Goal: Check status: Check status

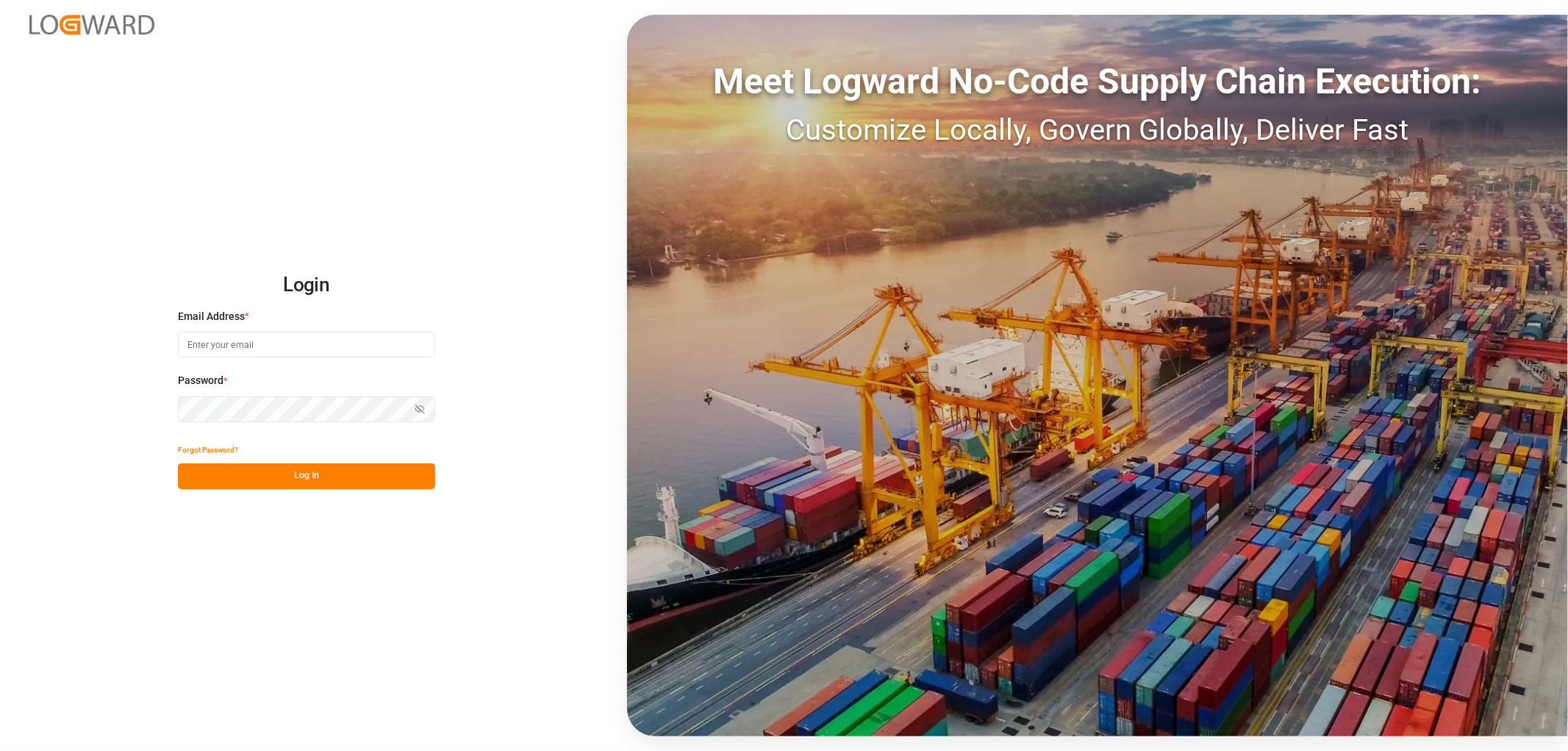
type input "[EMAIL_ADDRESS][PERSON_NAME][DOMAIN_NAME]"
click at [238, 472] on button "Log In" at bounding box center [306, 476] width 258 height 25
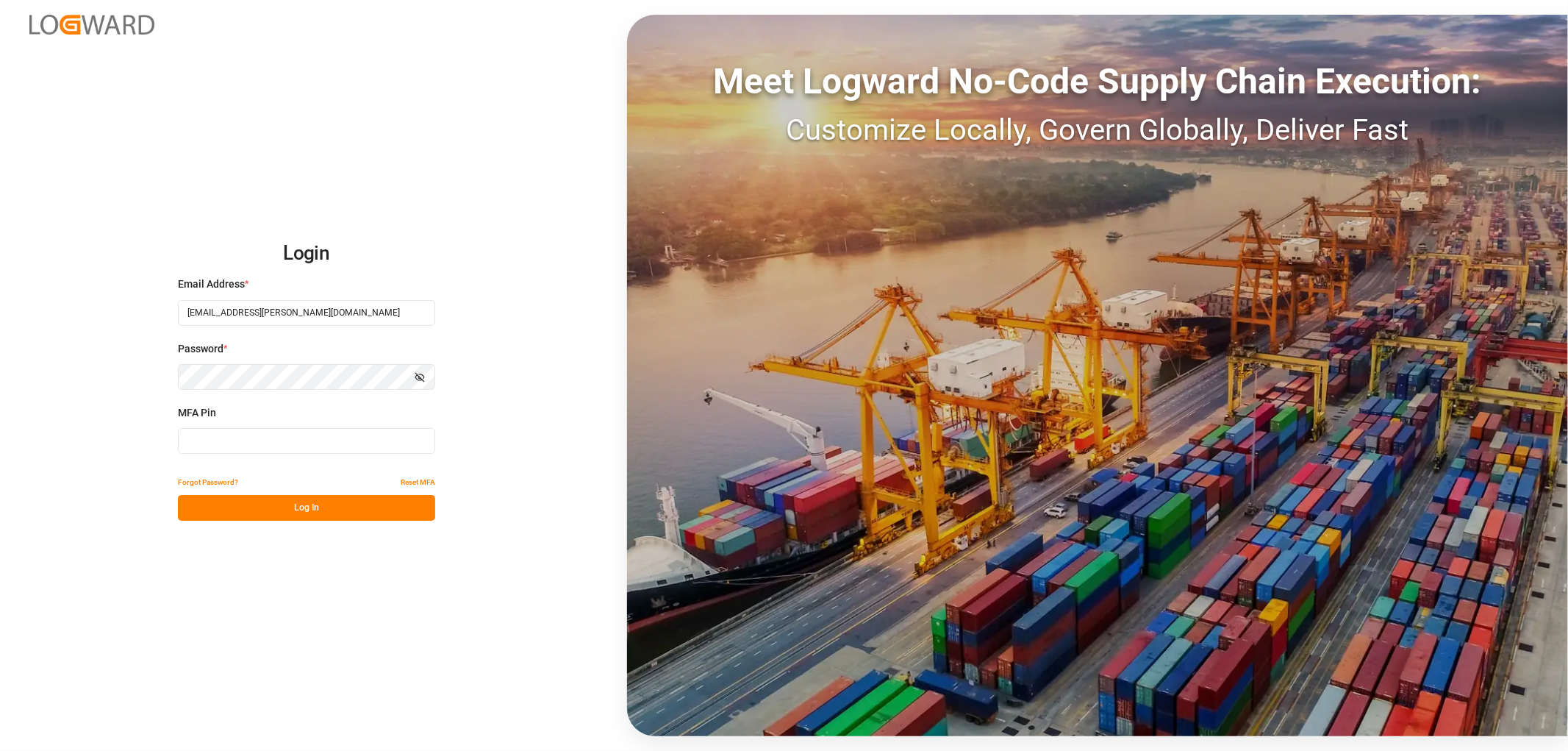
click at [283, 430] on input at bounding box center [306, 440] width 258 height 25
type input "286480"
click at [203, 500] on button "Log In" at bounding box center [306, 507] width 258 height 25
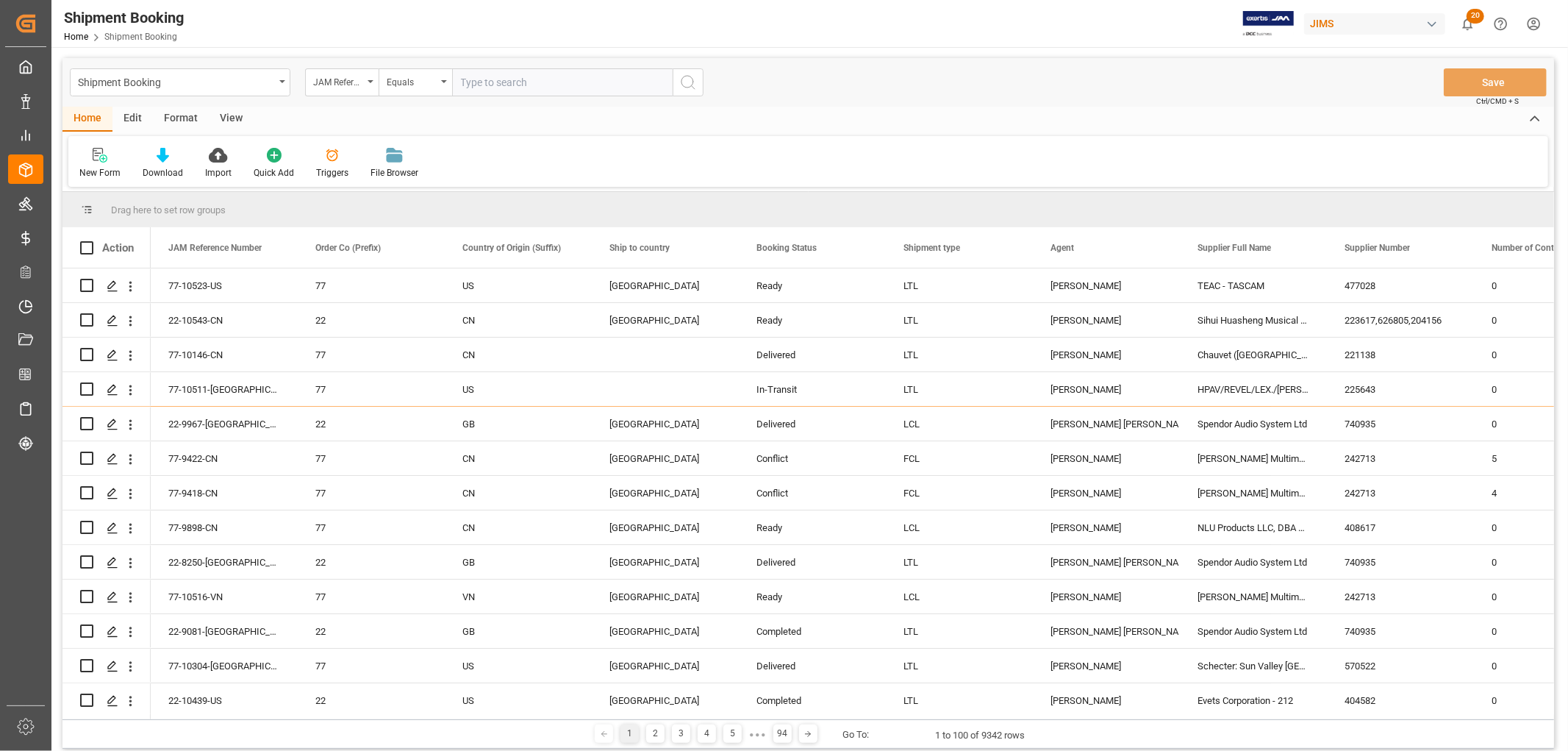
click at [234, 116] on div "View" at bounding box center [231, 119] width 45 height 25
click at [92, 162] on div "Default" at bounding box center [94, 163] width 51 height 32
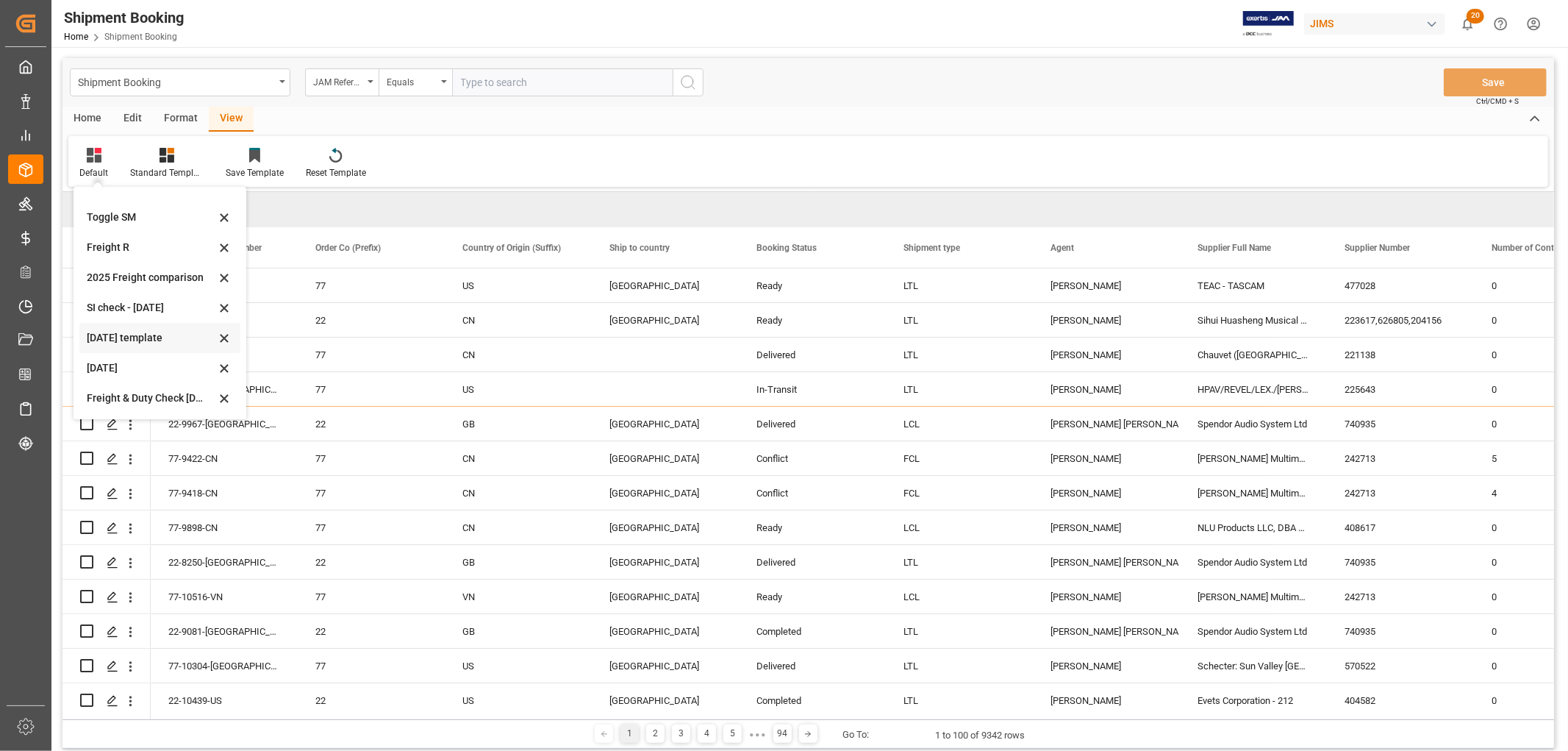
scroll to position [171, 0]
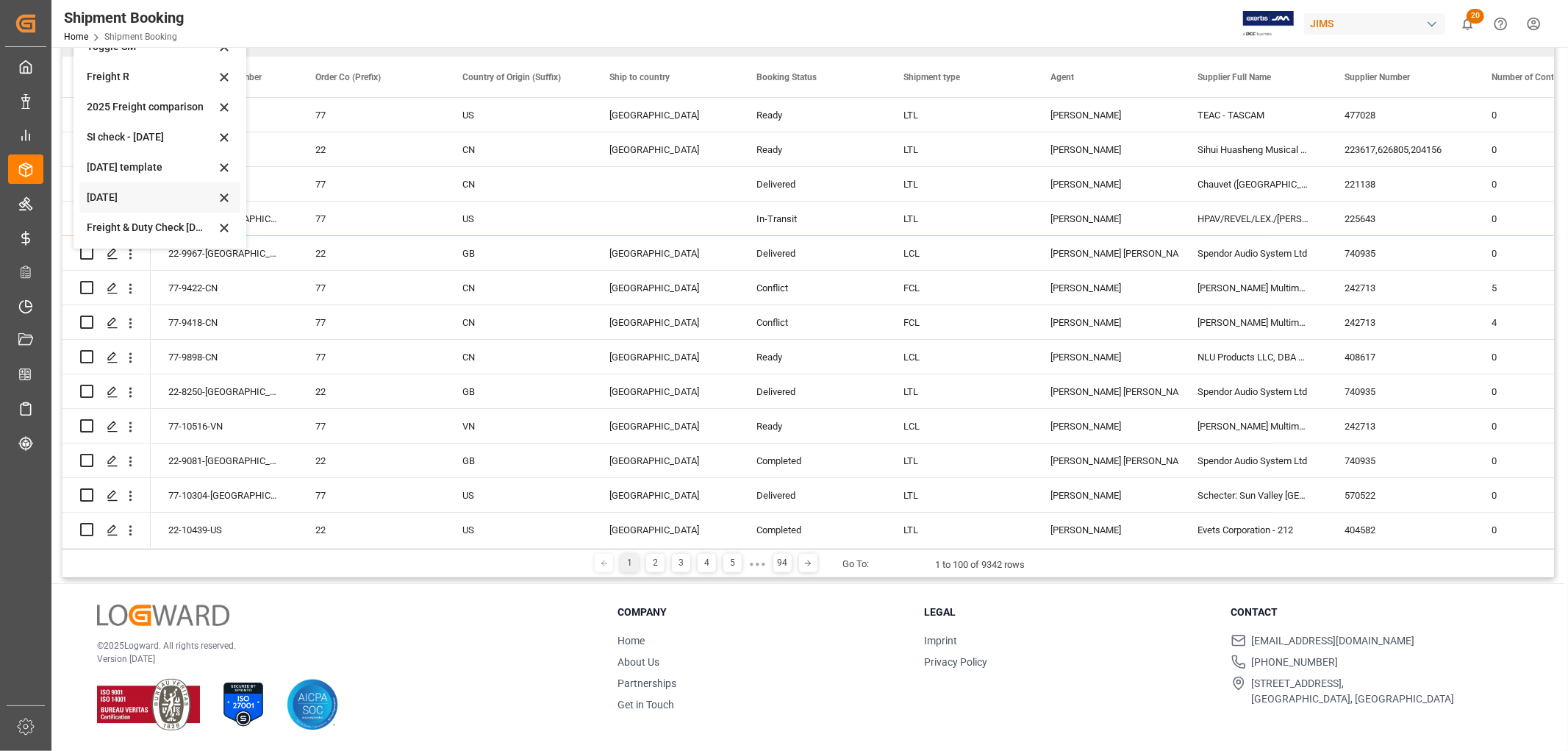
click at [102, 190] on div "[DATE]" at bounding box center [151, 198] width 128 height 15
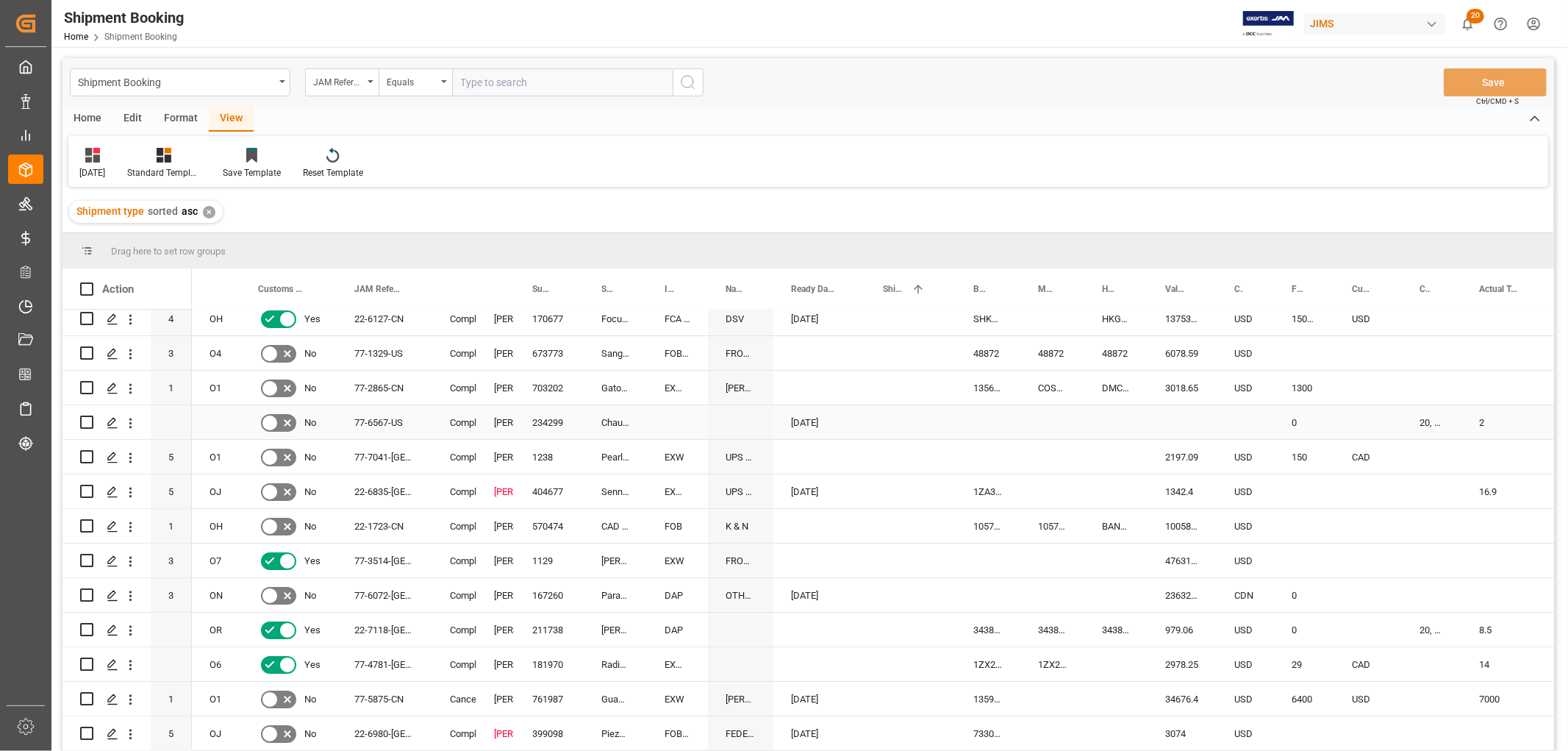
scroll to position [163, 0]
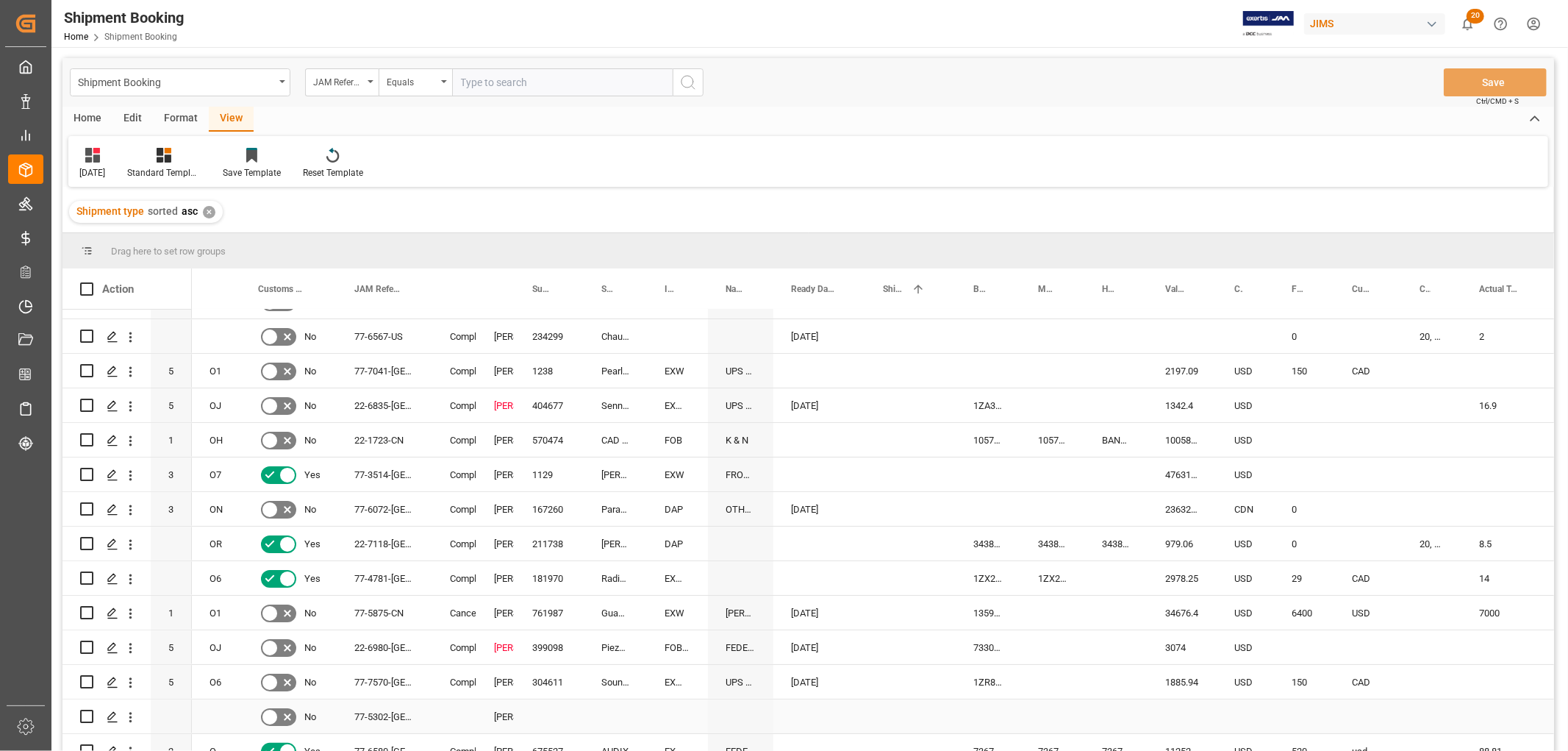
click at [497, 717] on div "[PERSON_NAME]" at bounding box center [495, 717] width 3 height 34
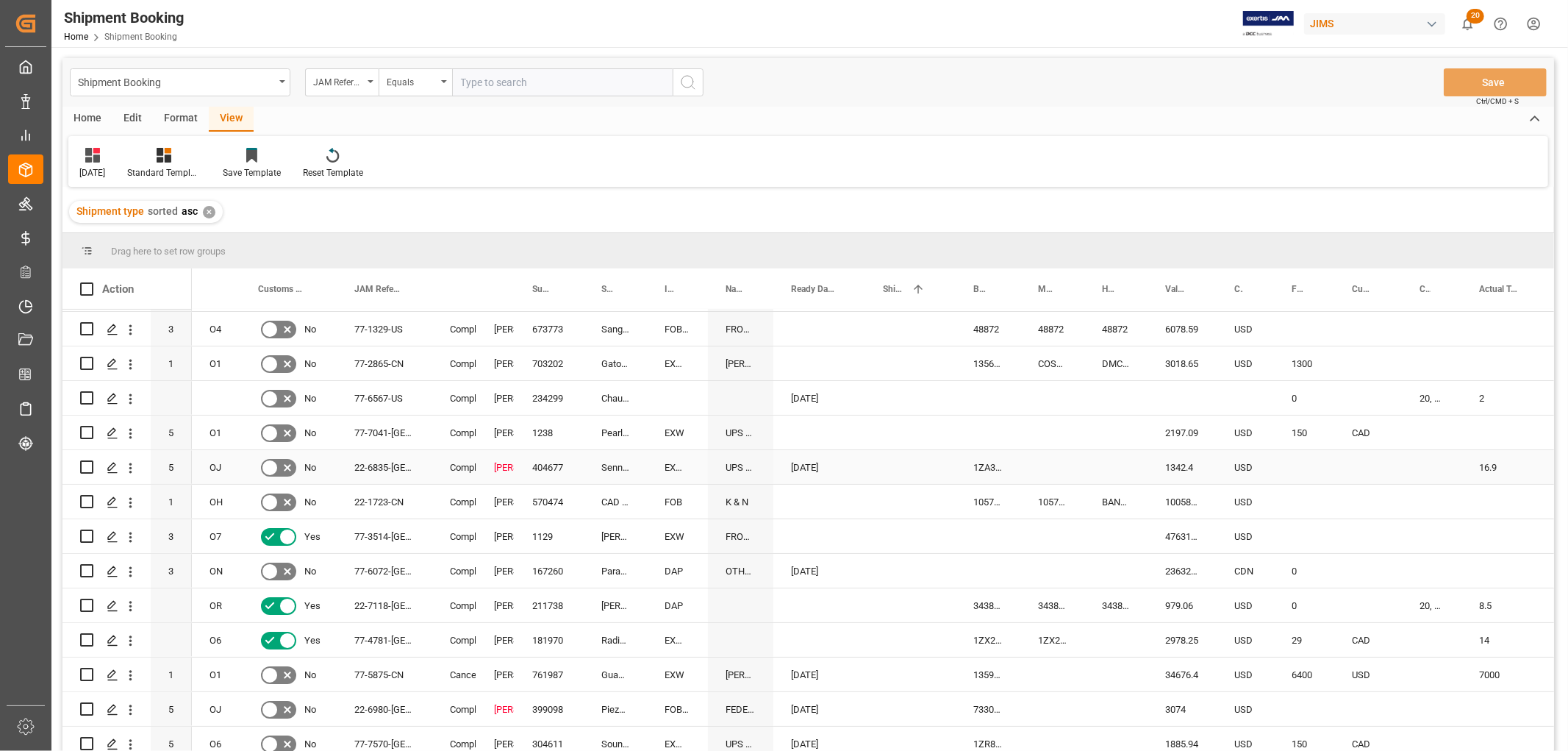
scroll to position [0, 0]
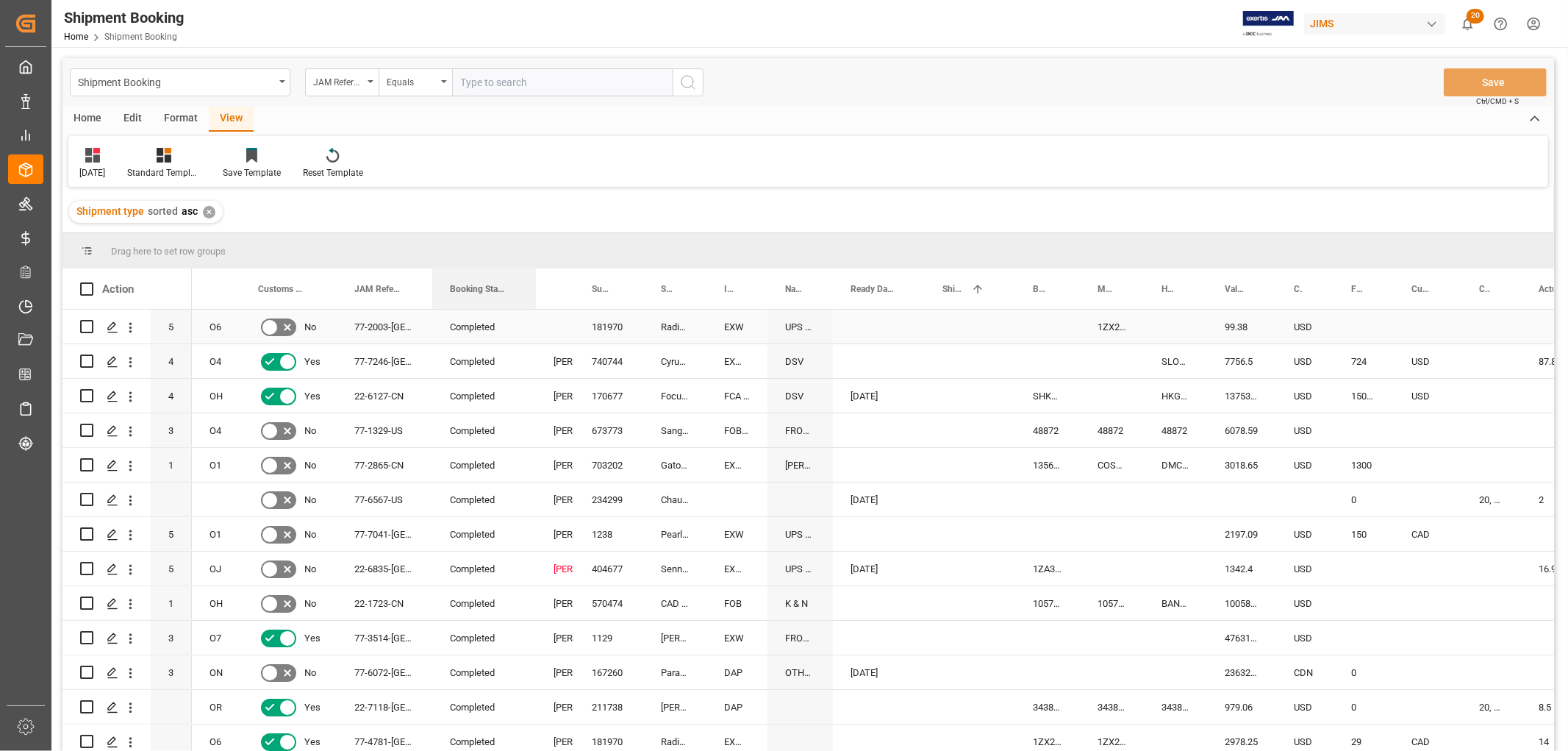
drag, startPoint x: 474, startPoint y: 285, endPoint x: 534, endPoint y: 309, distance: 64.6
click at [534, 309] on div "Action Mode of Transport Code Order Type Customs documents sent to broker 1" at bounding box center [807, 514] width 1491 height 492
click at [508, 285] on span at bounding box center [511, 289] width 13 height 13
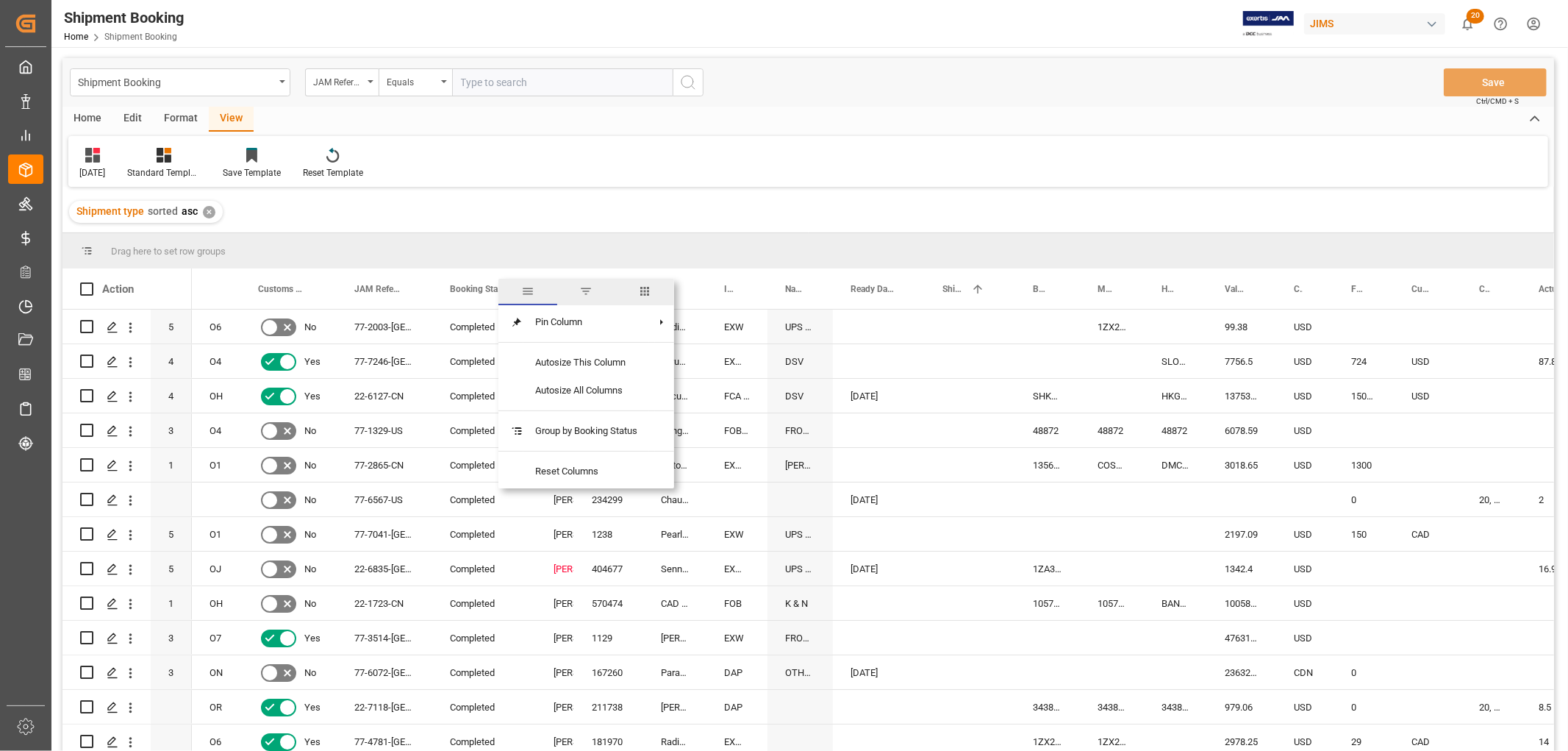
click at [582, 292] on span "filter" at bounding box center [585, 291] width 13 height 13
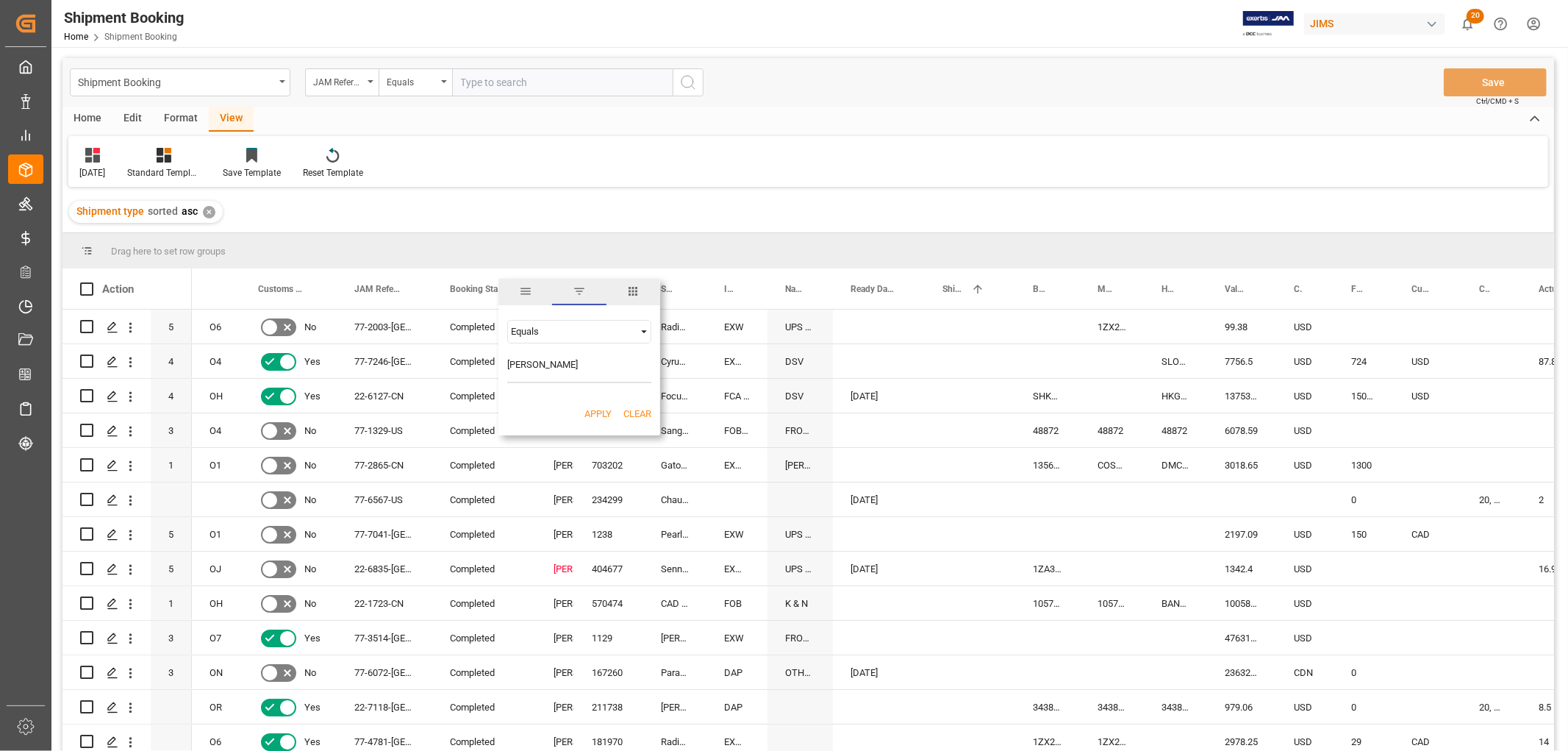
type input "[PERSON_NAME]"
click at [588, 413] on button "Apply" at bounding box center [598, 414] width 27 height 15
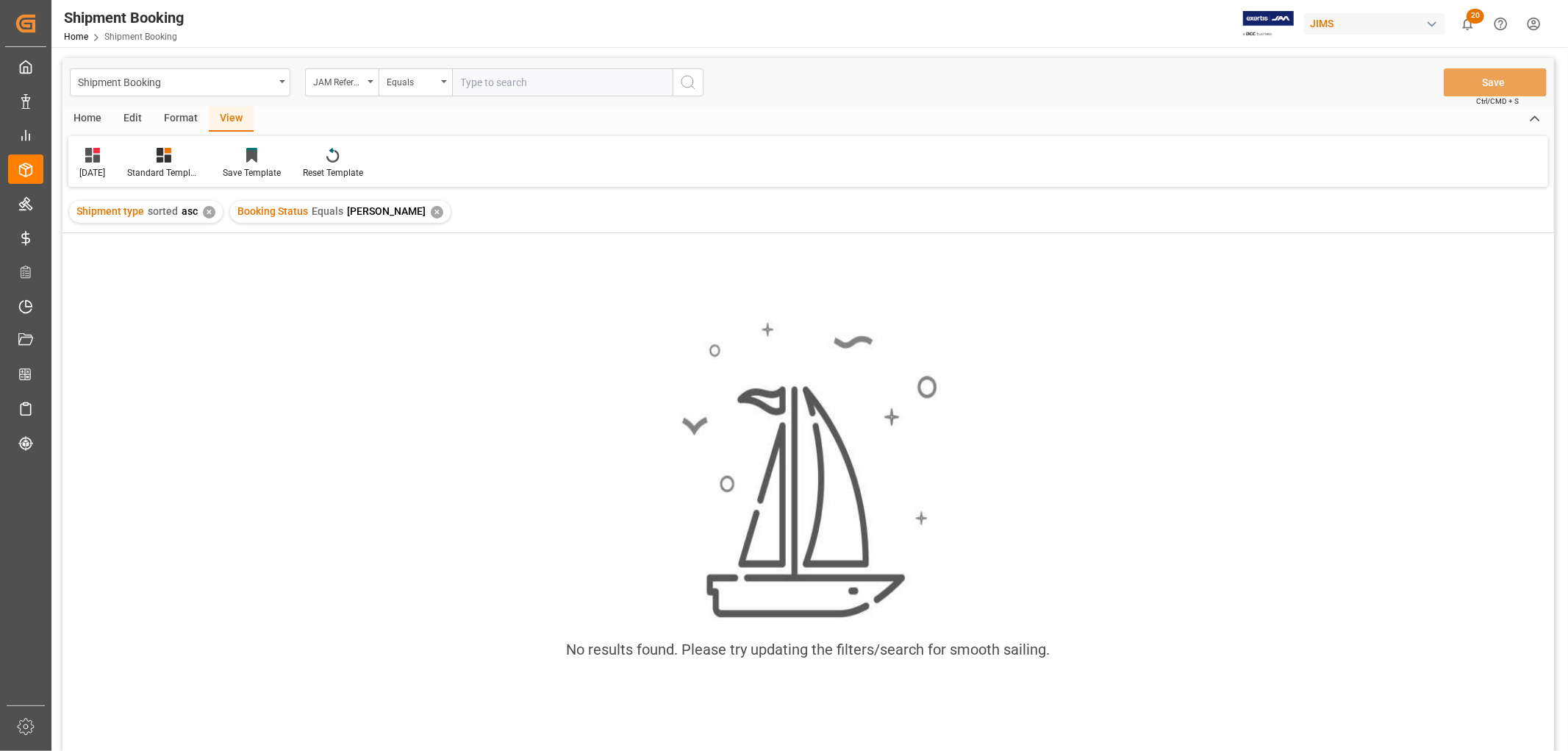
click at [435, 208] on div "✕" at bounding box center [437, 212] width 12 height 12
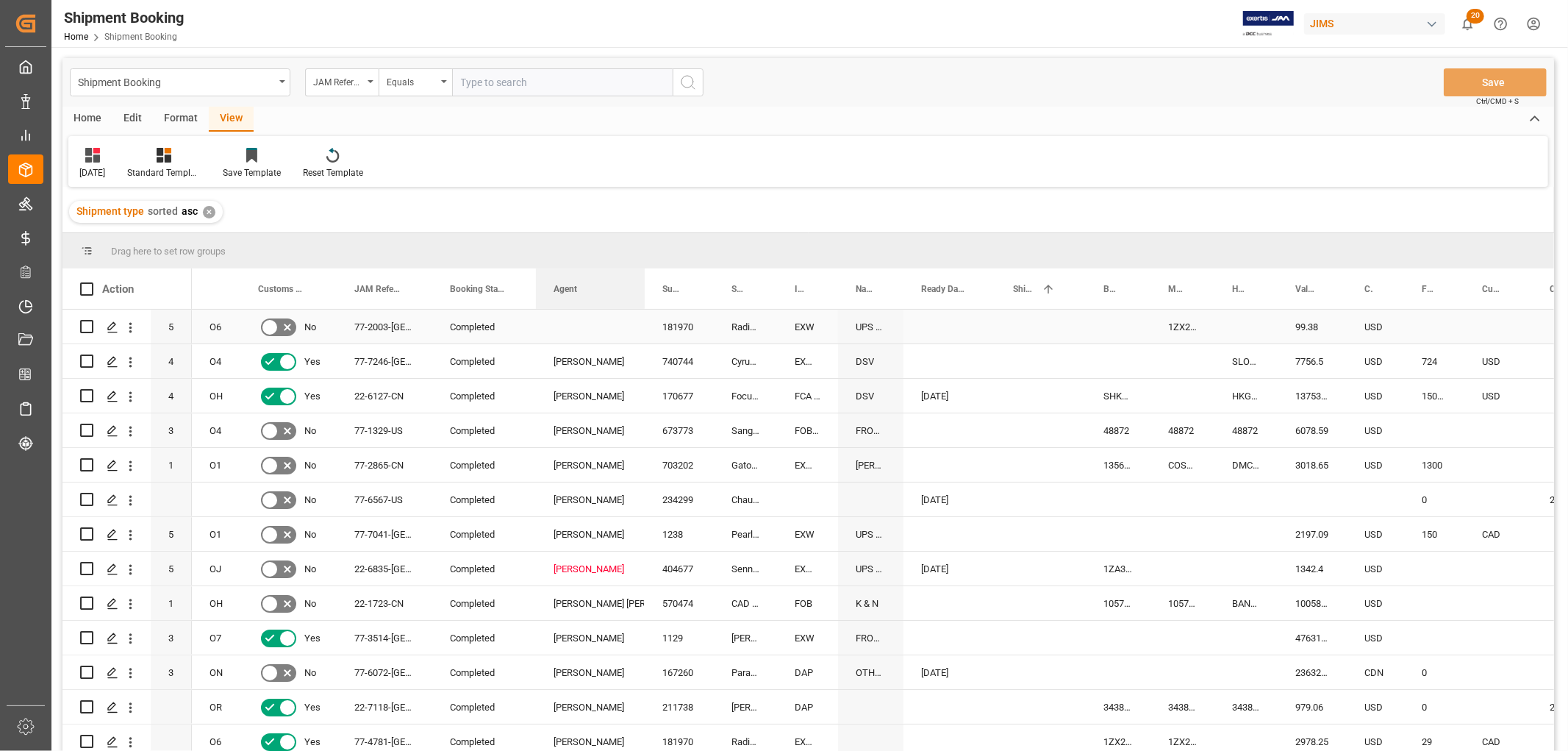
drag, startPoint x: 571, startPoint y: 285, endPoint x: 641, endPoint y: 316, distance: 76.6
click at [641, 316] on div "Action Mode of Transport Code Order Type Customs documents sent to broker 1" at bounding box center [807, 514] width 1491 height 492
click at [614, 289] on span at bounding box center [620, 289] width 13 height 13
type input "[PERSON_NAME]"
click at [709, 412] on button "Apply" at bounding box center [706, 414] width 27 height 15
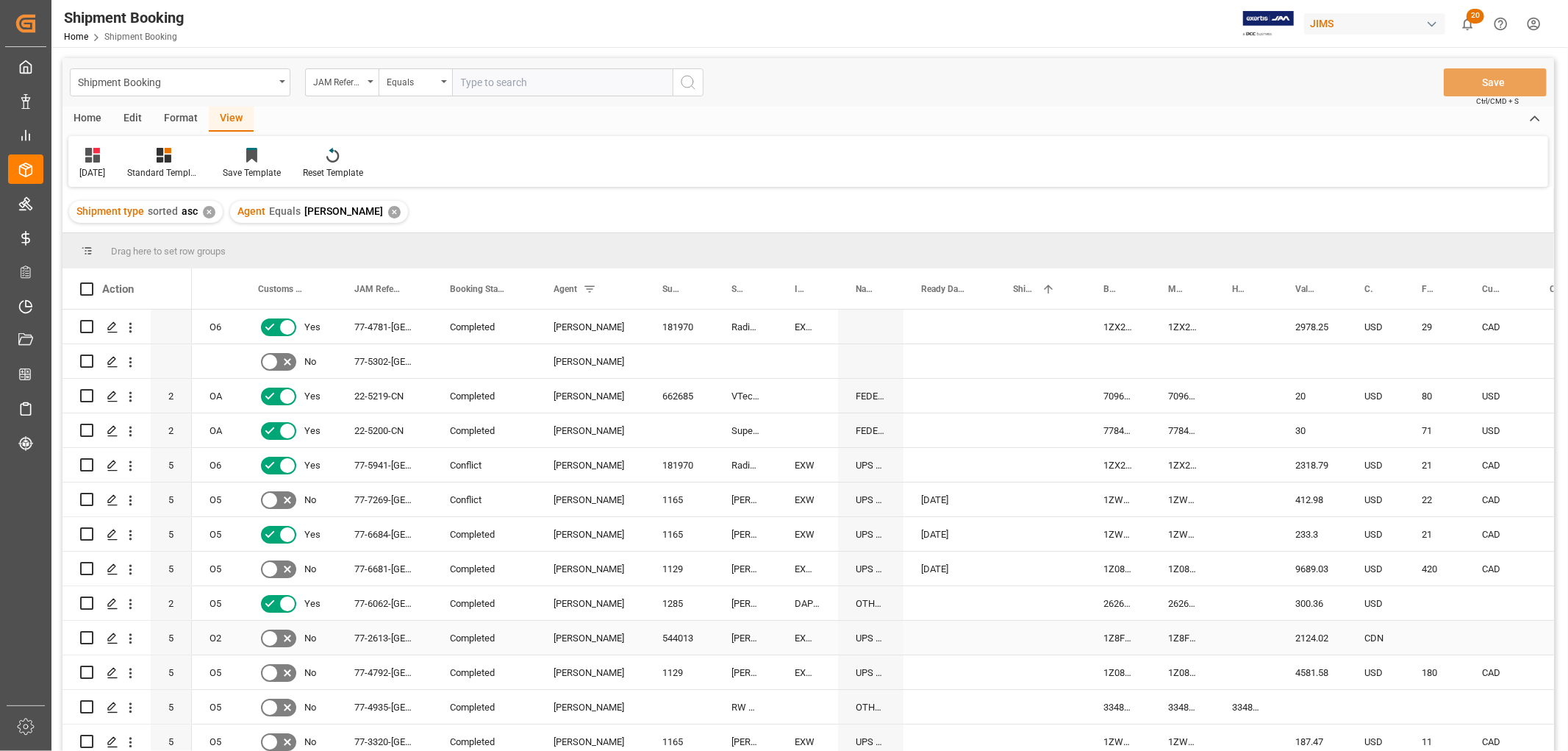
click at [1243, 653] on div "Press SPACE to select this row." at bounding box center [1246, 638] width 63 height 34
click at [100, 159] on icon at bounding box center [92, 155] width 15 height 15
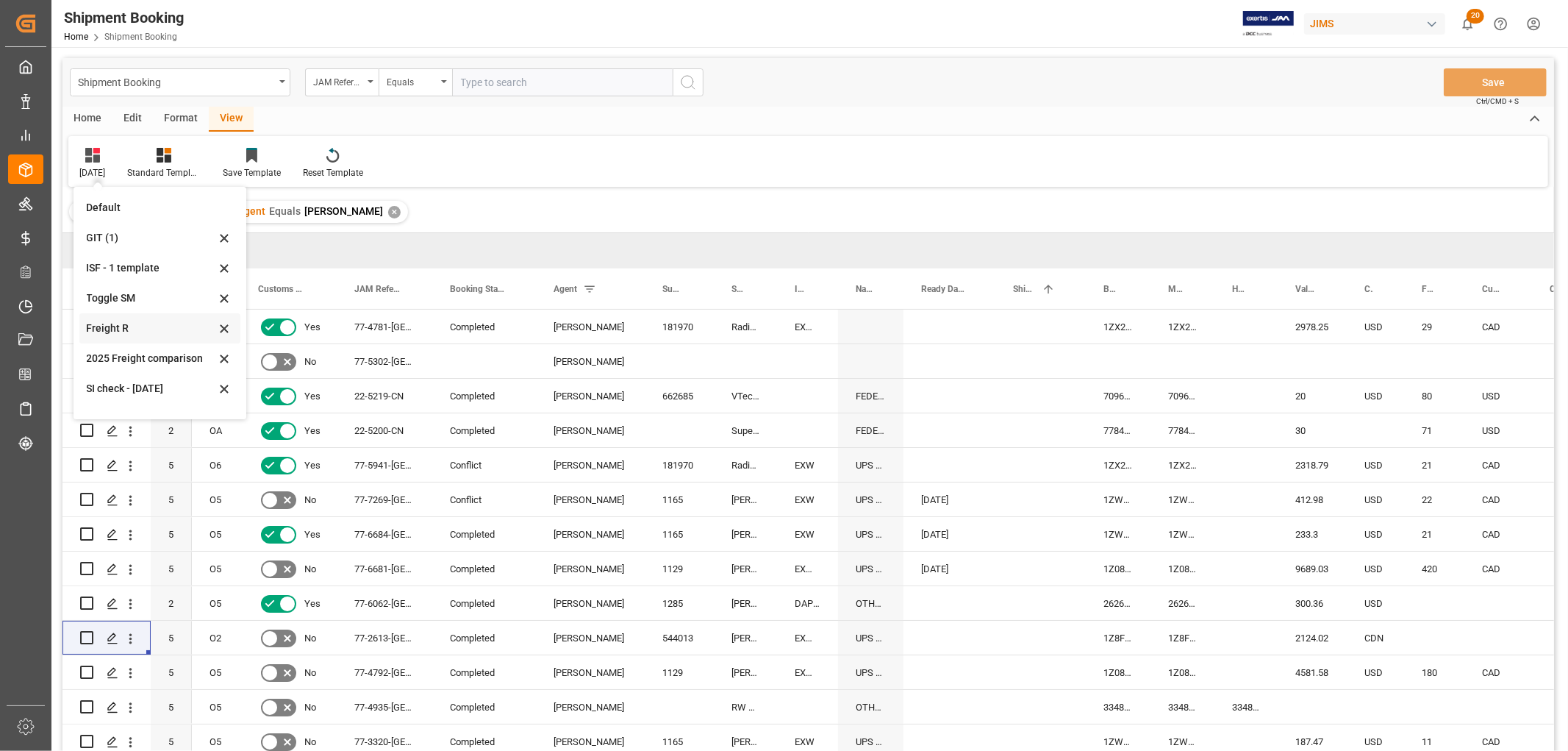
scroll to position [81, 0]
click at [106, 361] on div "[DATE]" at bounding box center [151, 368] width 128 height 15
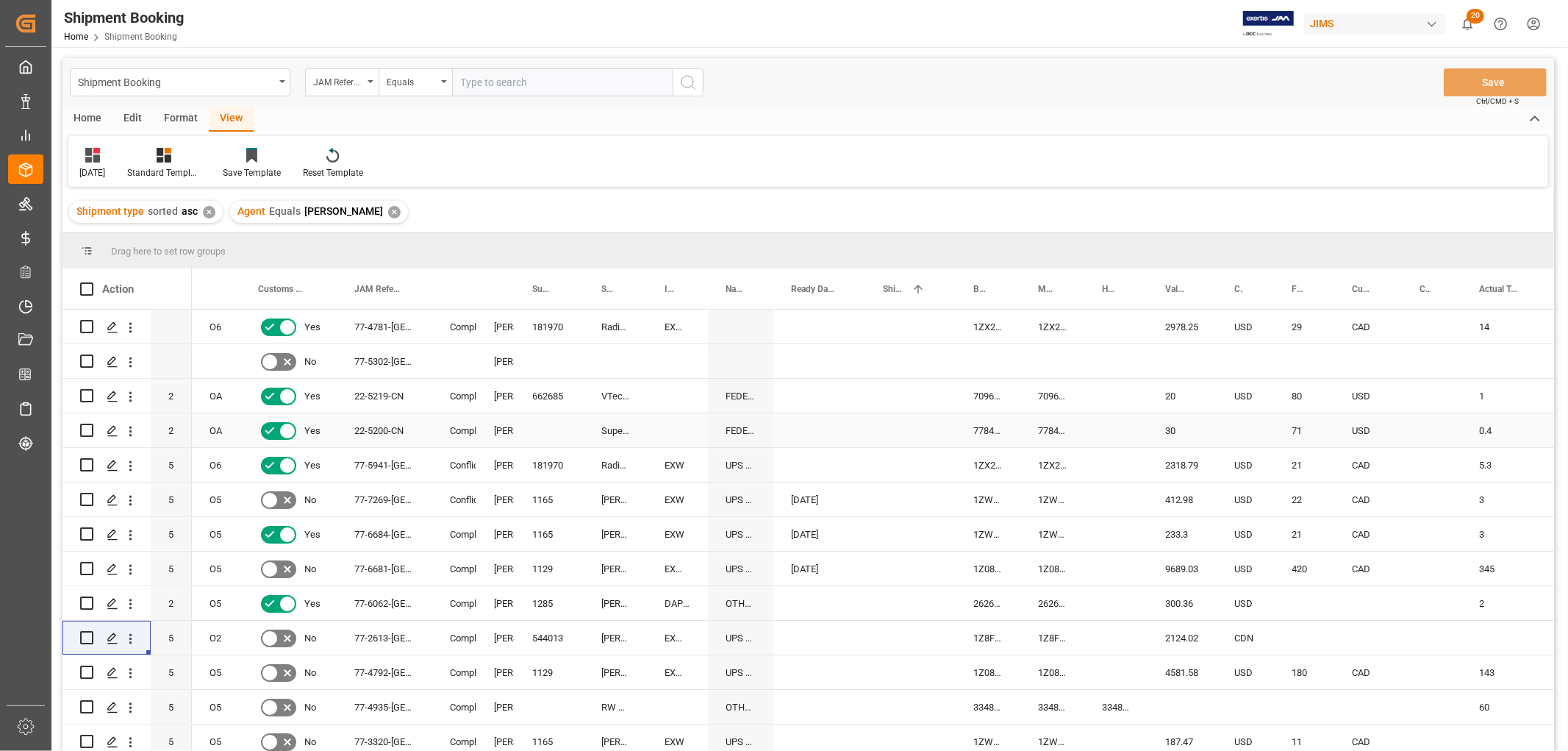
click at [632, 424] on div "Superlux Enterprise Development (Lianyungang) CO.,LTD" at bounding box center [615, 430] width 63 height 34
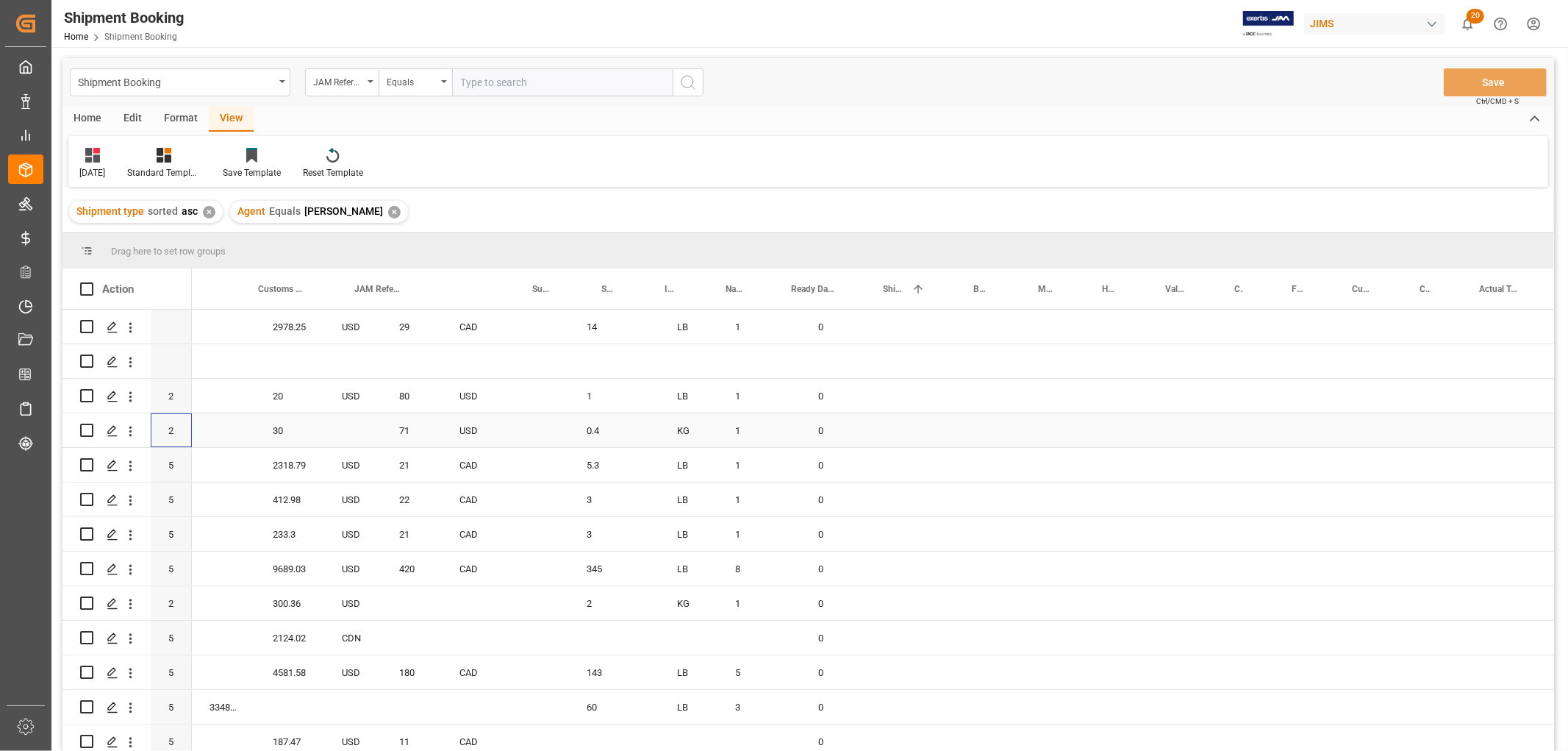
scroll to position [0, 0]
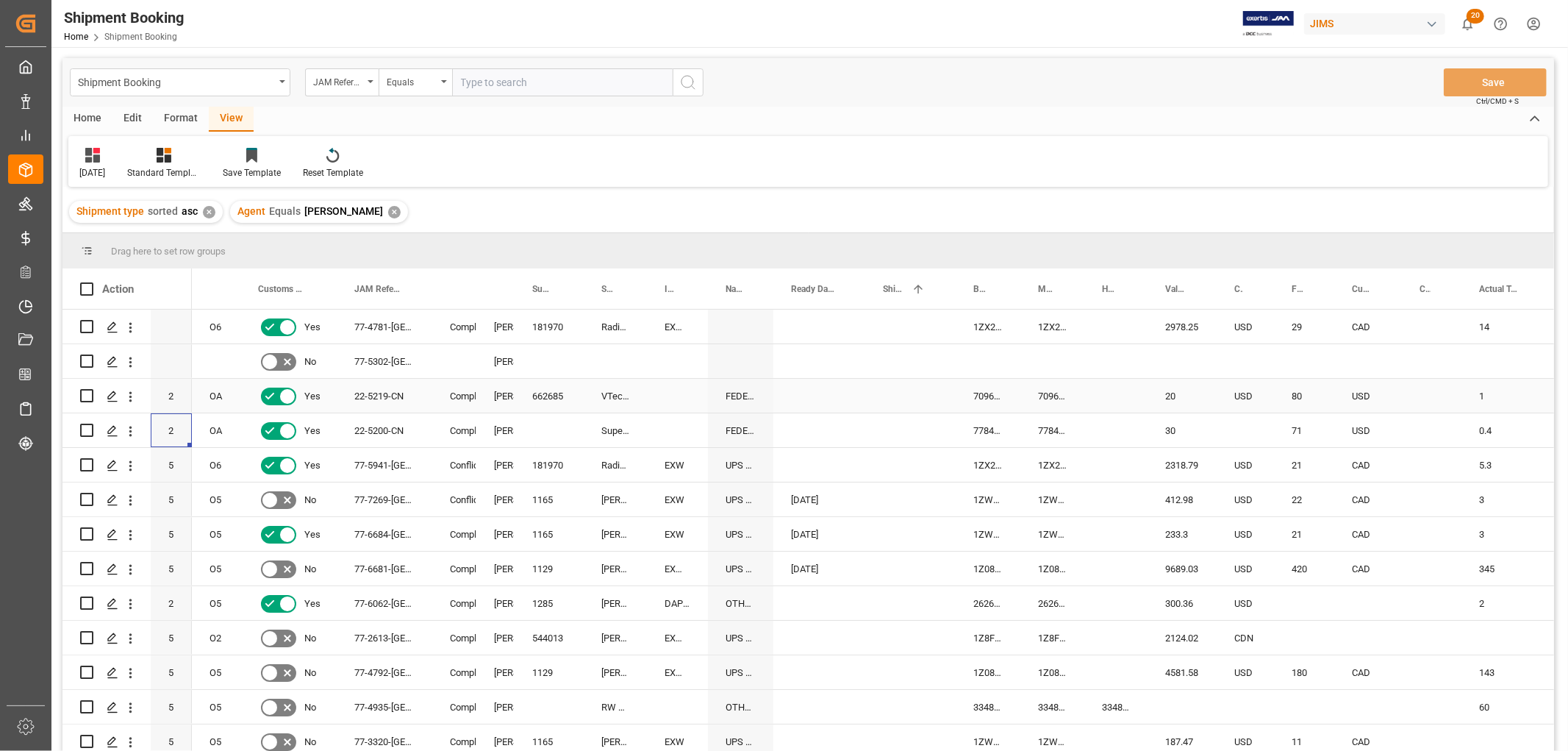
click at [828, 383] on div "Press SPACE to select this row." at bounding box center [819, 396] width 92 height 34
click at [93, 164] on div "[DATE]" at bounding box center [92, 163] width 48 height 32
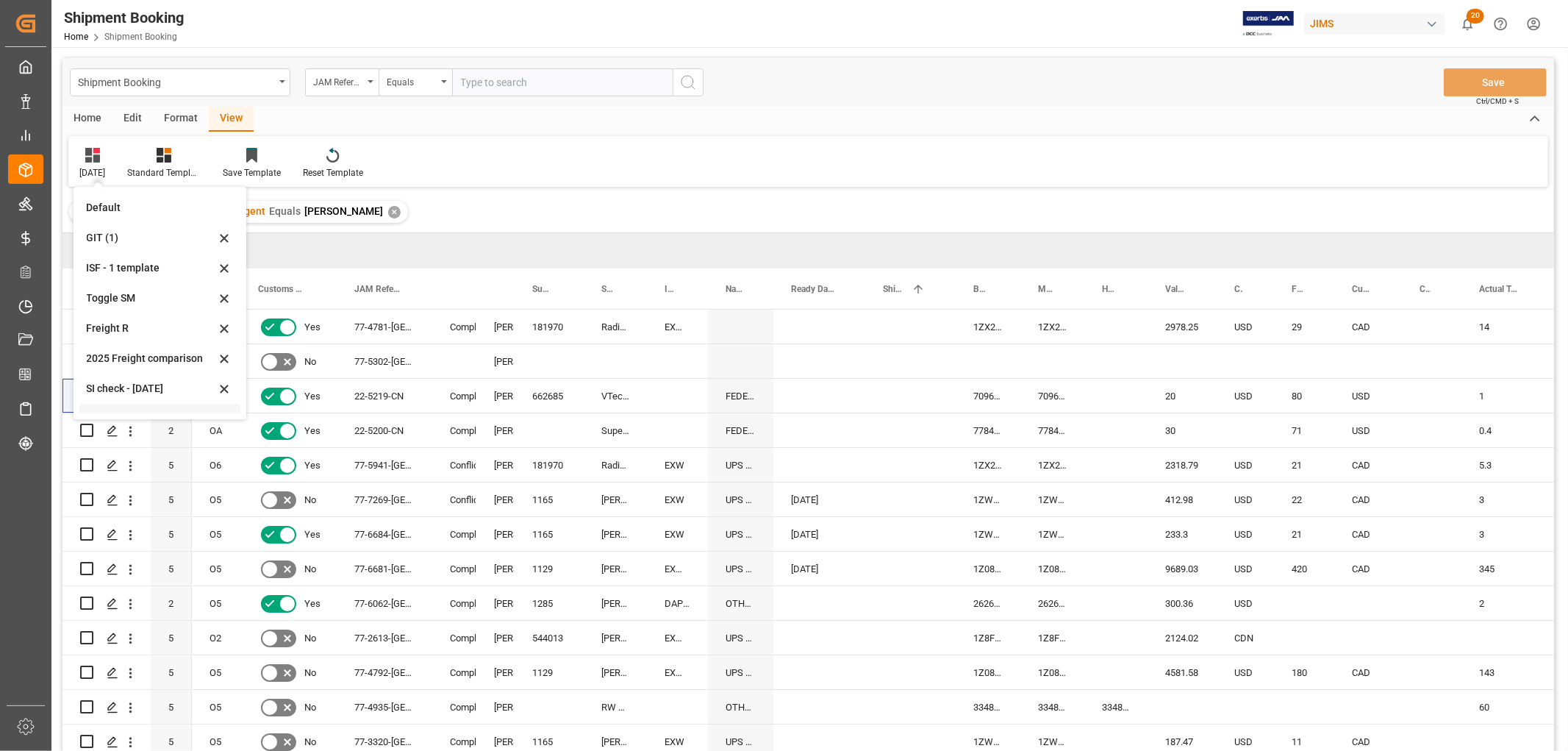
scroll to position [81, 0]
click at [96, 362] on div "[DATE]" at bounding box center [151, 368] width 128 height 15
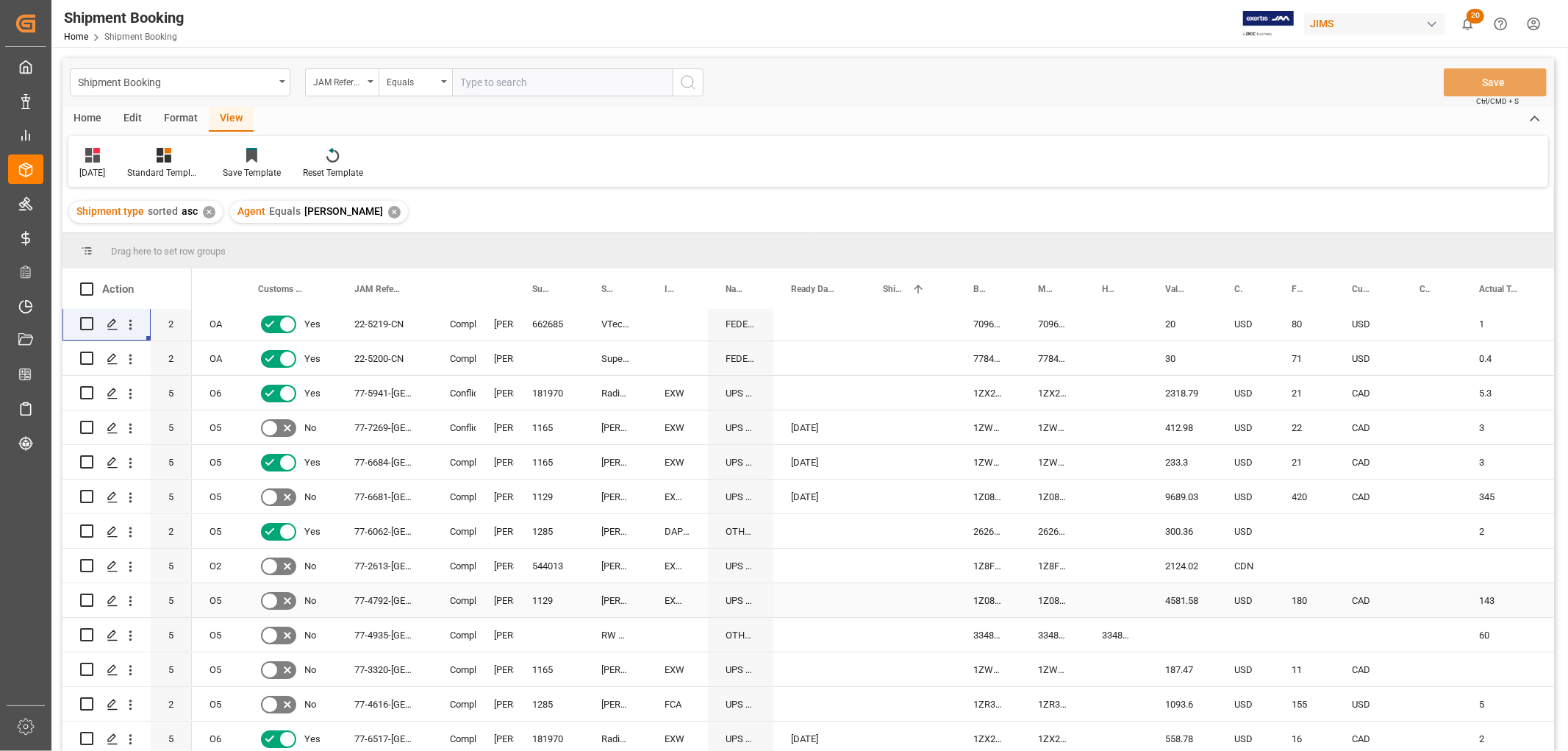
scroll to position [0, 0]
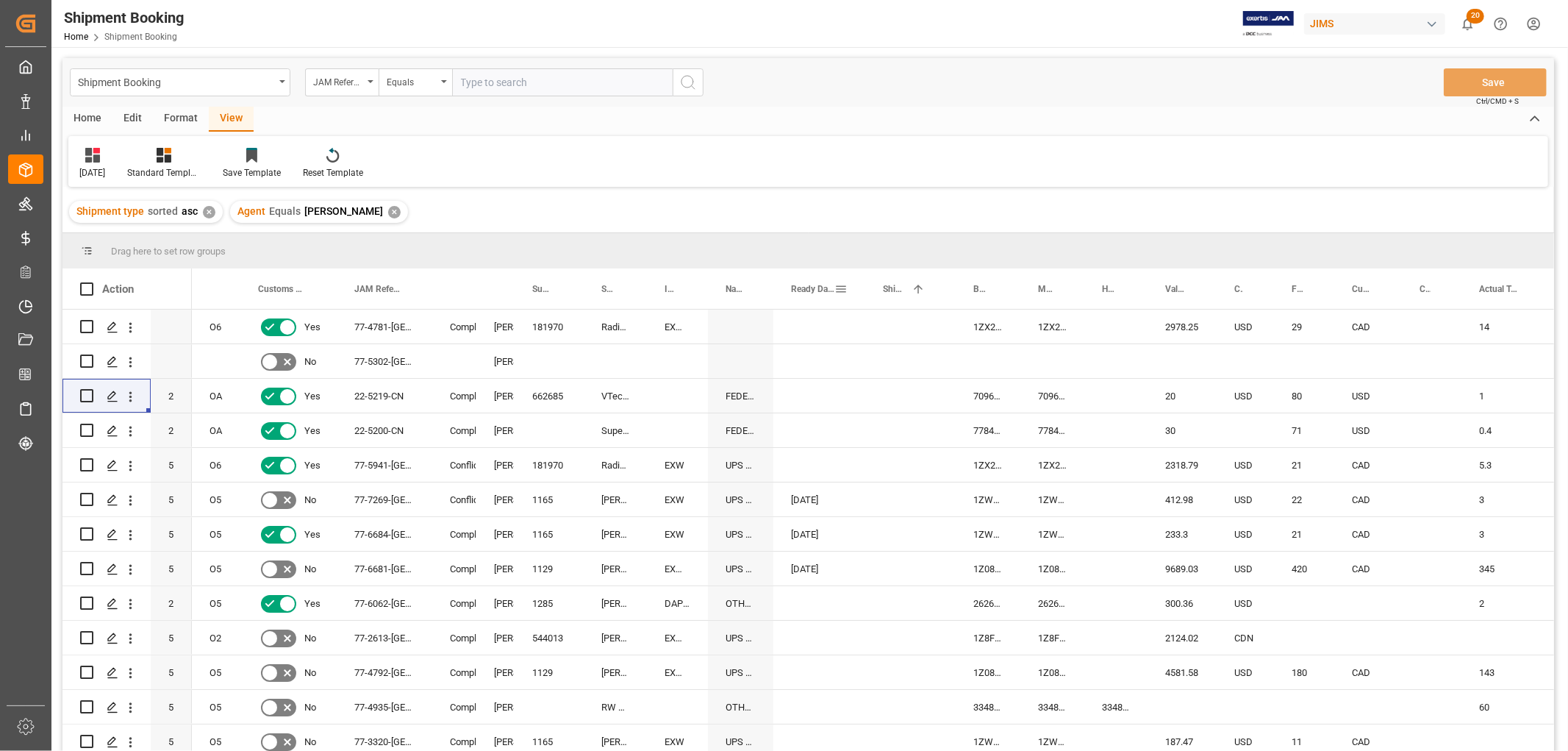
click at [840, 291] on span at bounding box center [841, 289] width 13 height 13
click at [973, 329] on span "Filtering operator" at bounding box center [973, 331] width 13 height 13
click at [870, 405] on span "Greater than" at bounding box center [865, 402] width 52 height 11
click at [974, 363] on input "date" at bounding box center [908, 369] width 144 height 29
type input "[DATE]"
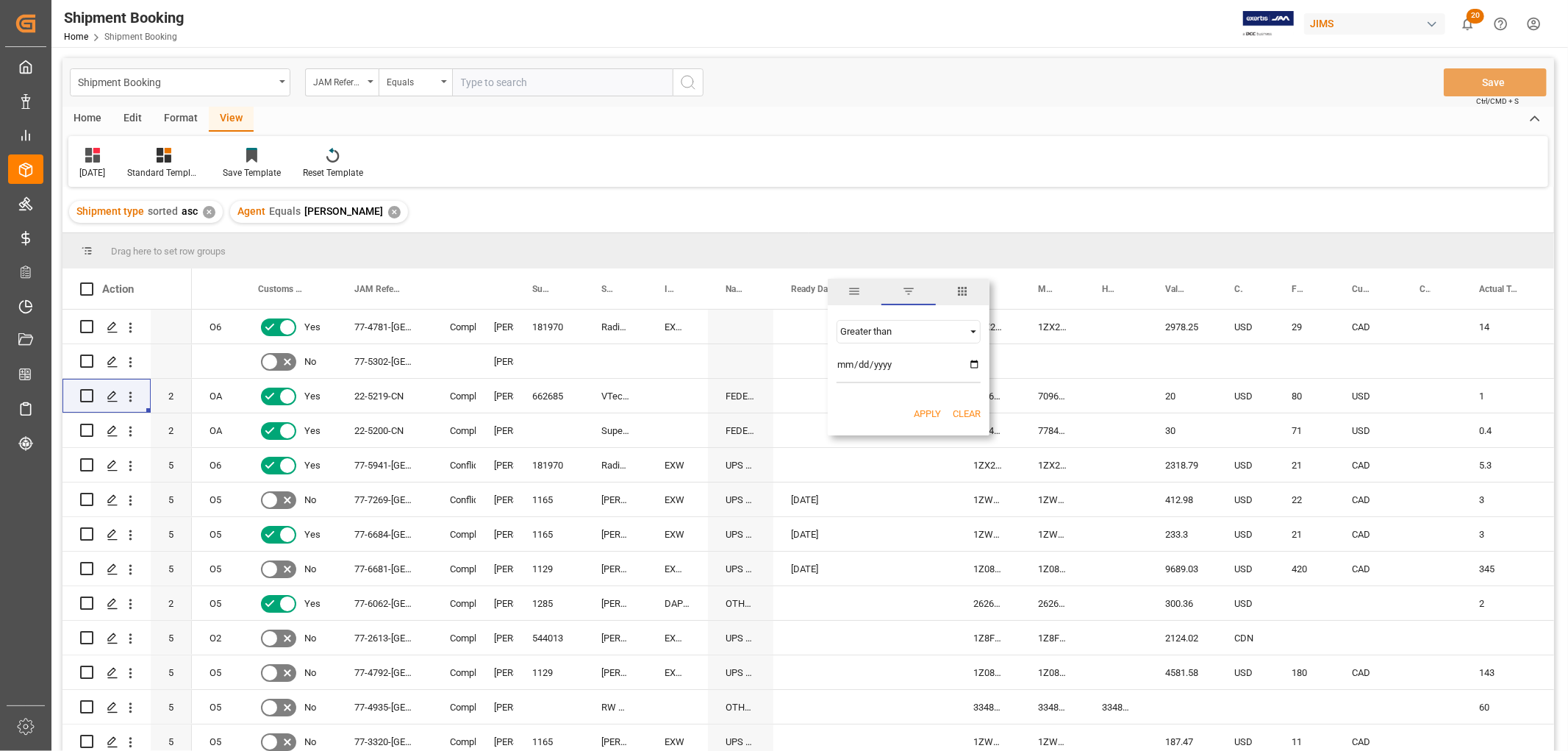
click at [924, 413] on button "Apply" at bounding box center [927, 414] width 27 height 15
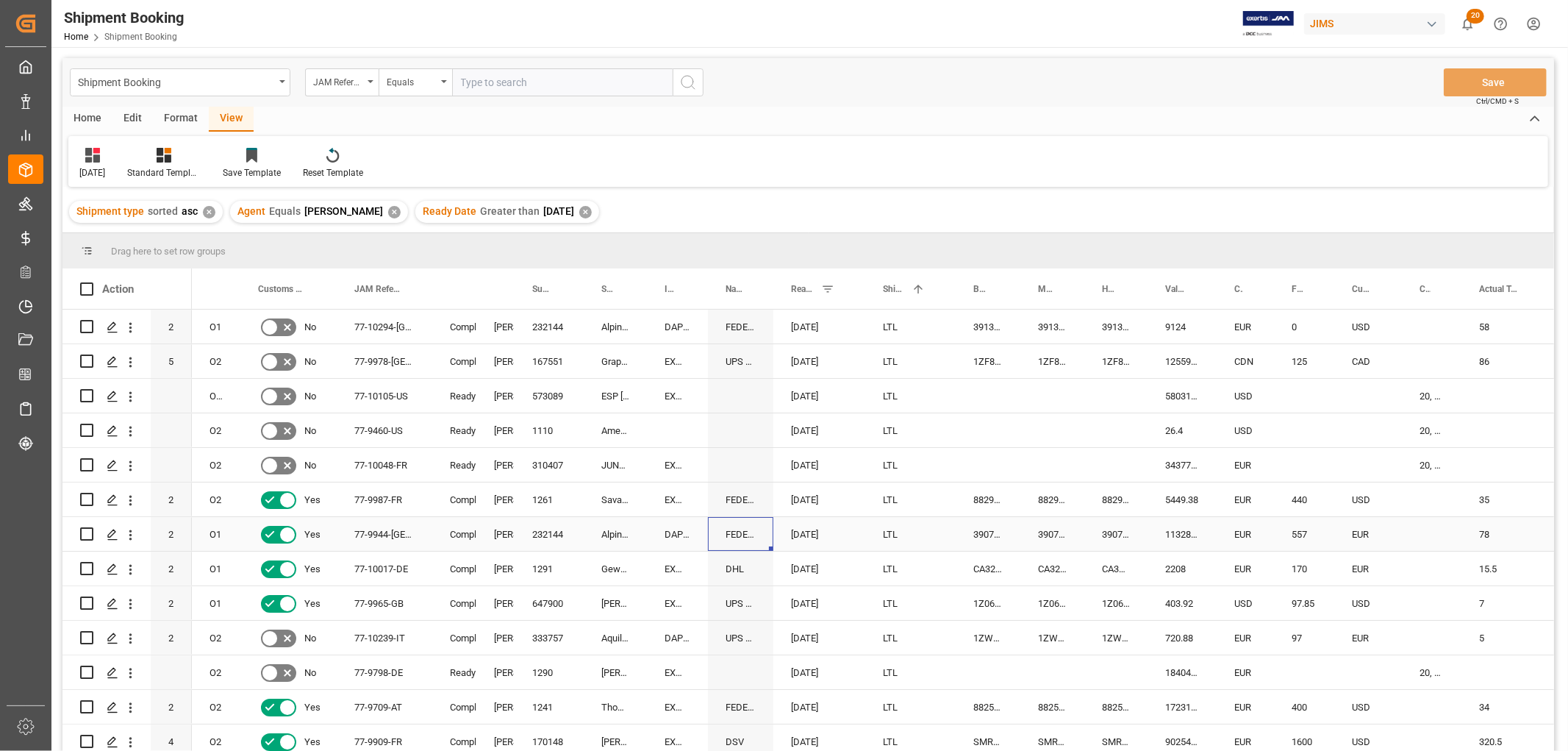
click at [771, 533] on div "FEDEX INTERNATIONAL ECONOMY" at bounding box center [740, 534] width 65 height 34
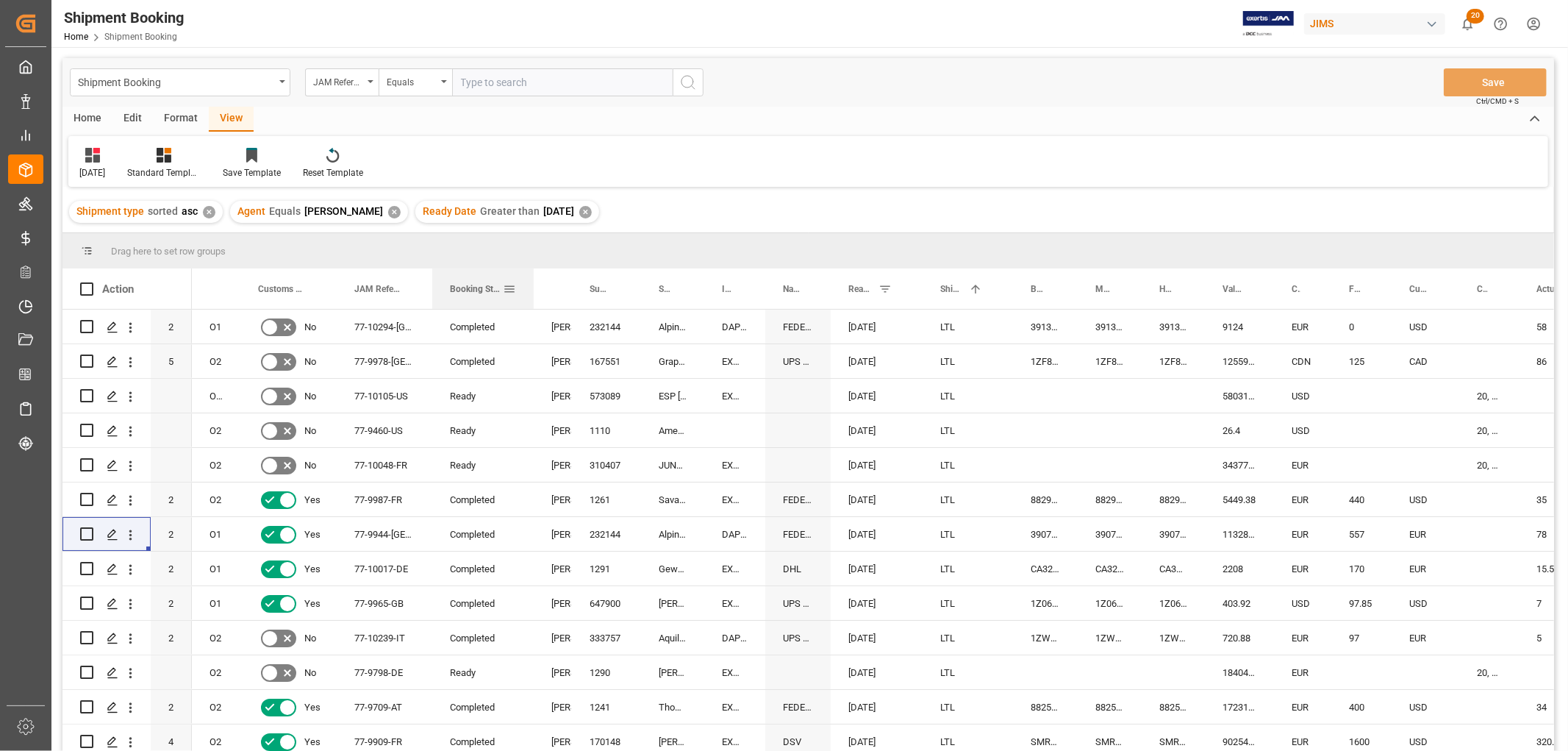
drag, startPoint x: 474, startPoint y: 289, endPoint x: 532, endPoint y: 289, distance: 58.0
click at [532, 289] on div at bounding box center [534, 289] width 6 height 41
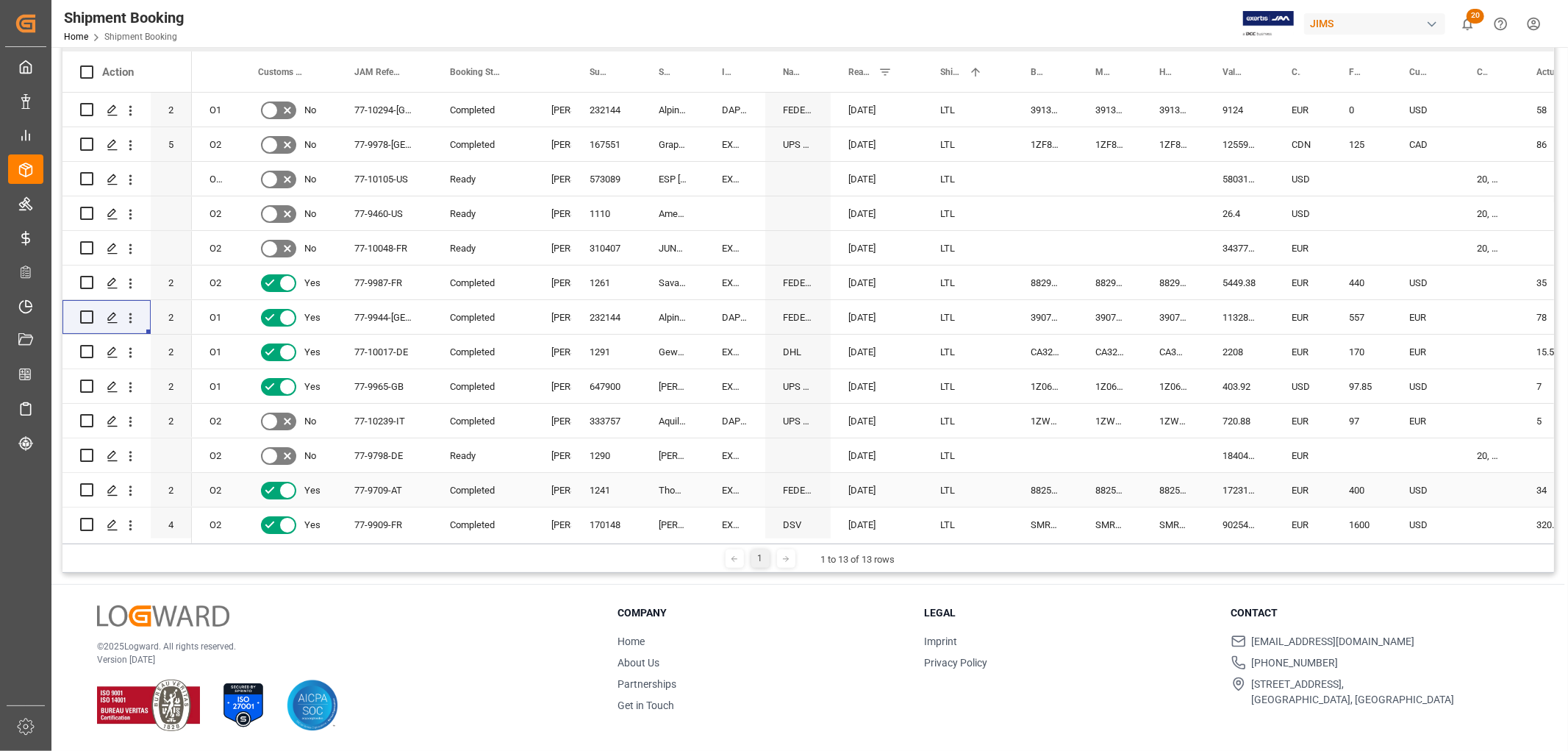
scroll to position [54, 0]
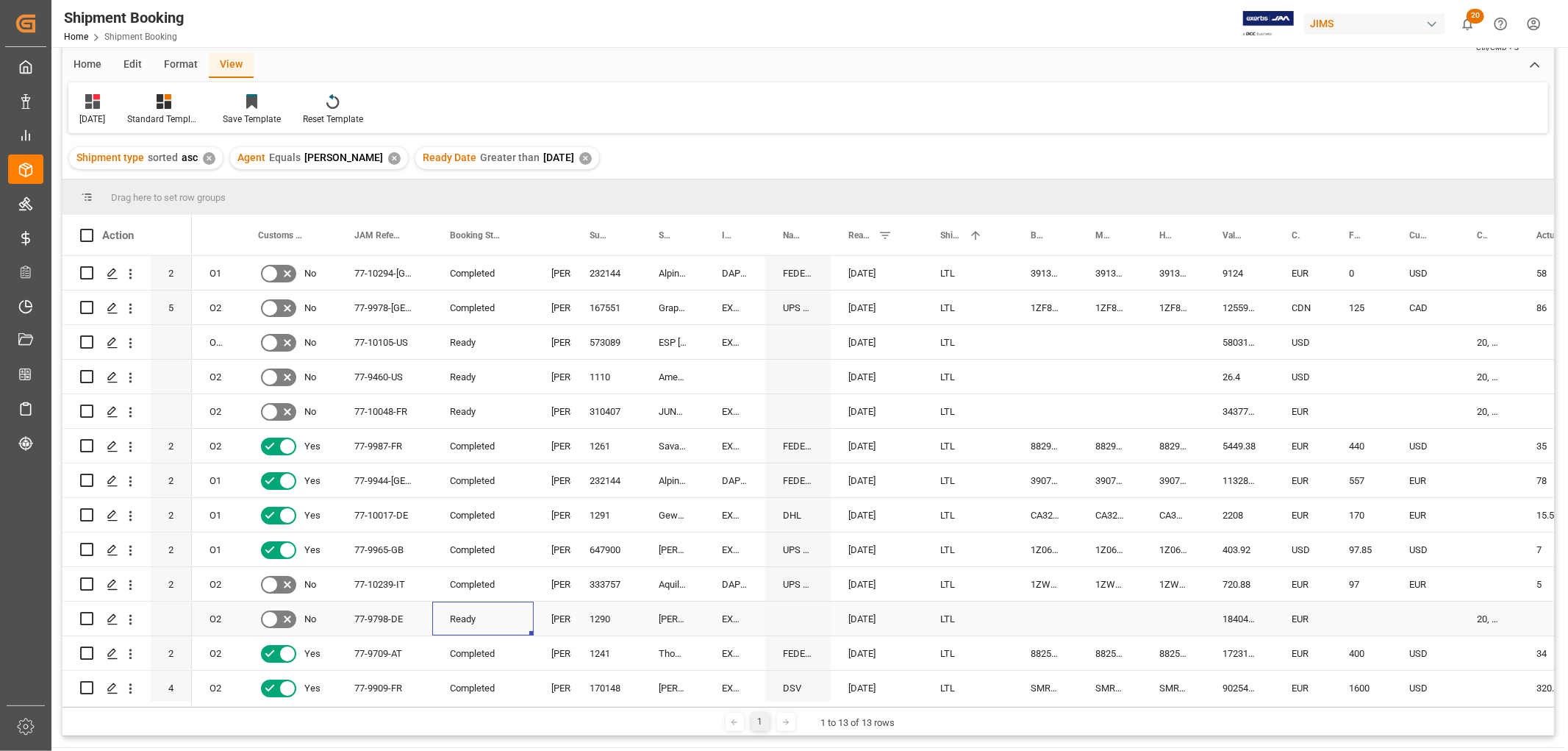
click at [474, 615] on div "Ready" at bounding box center [483, 619] width 66 height 34
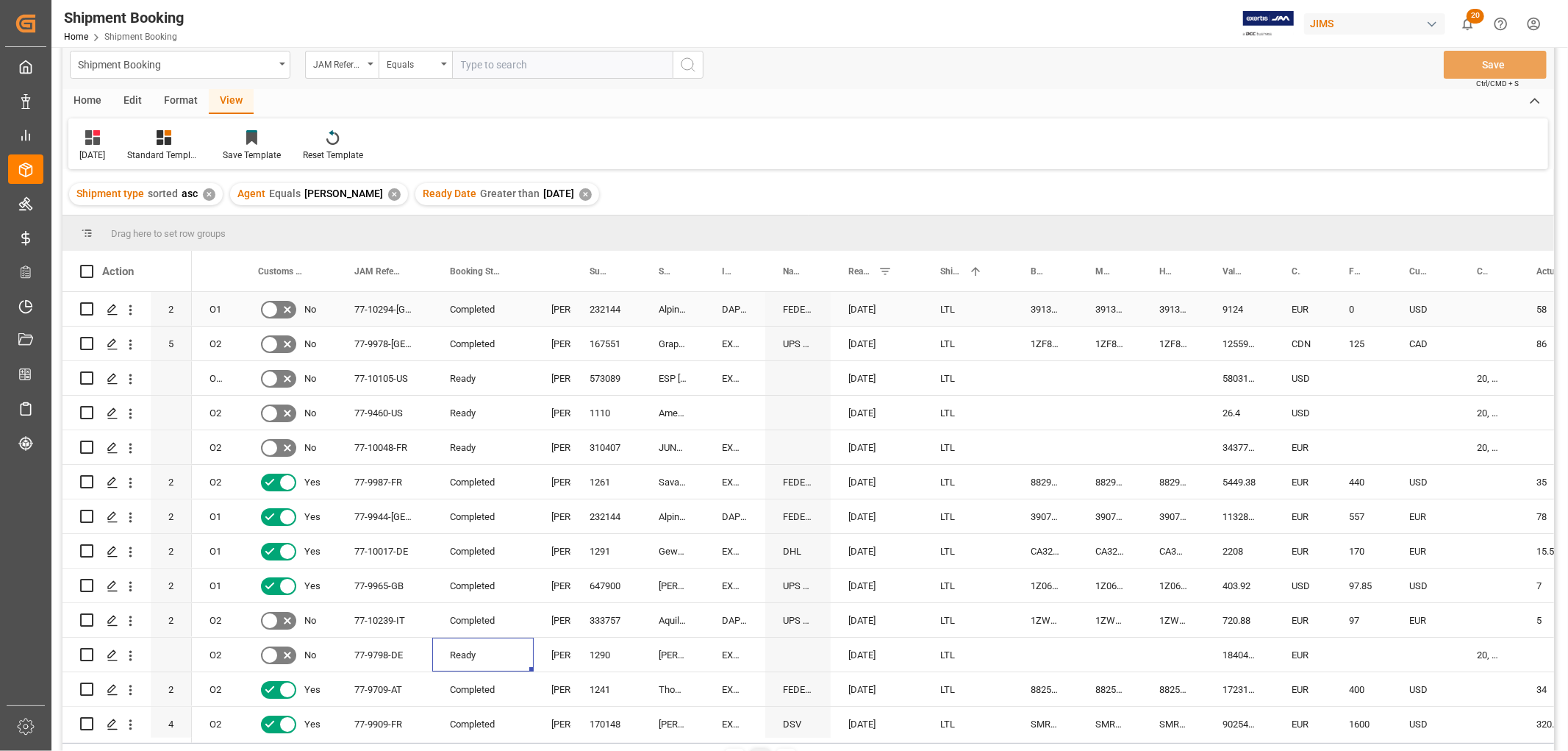
scroll to position [0, 0]
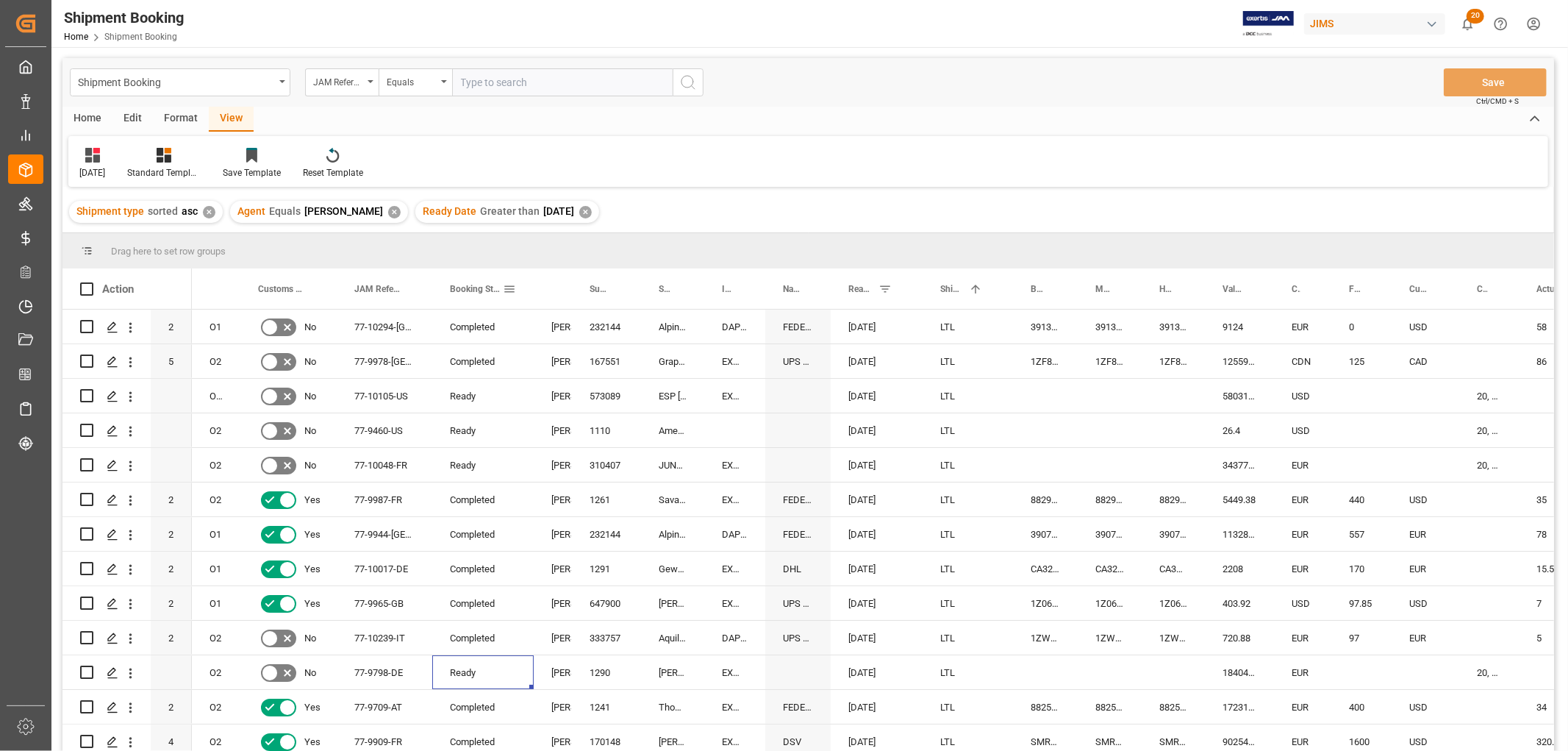
click at [510, 292] on span at bounding box center [509, 289] width 13 height 13
type input "Ready"
click at [582, 413] on button "Apply" at bounding box center [595, 414] width 27 height 15
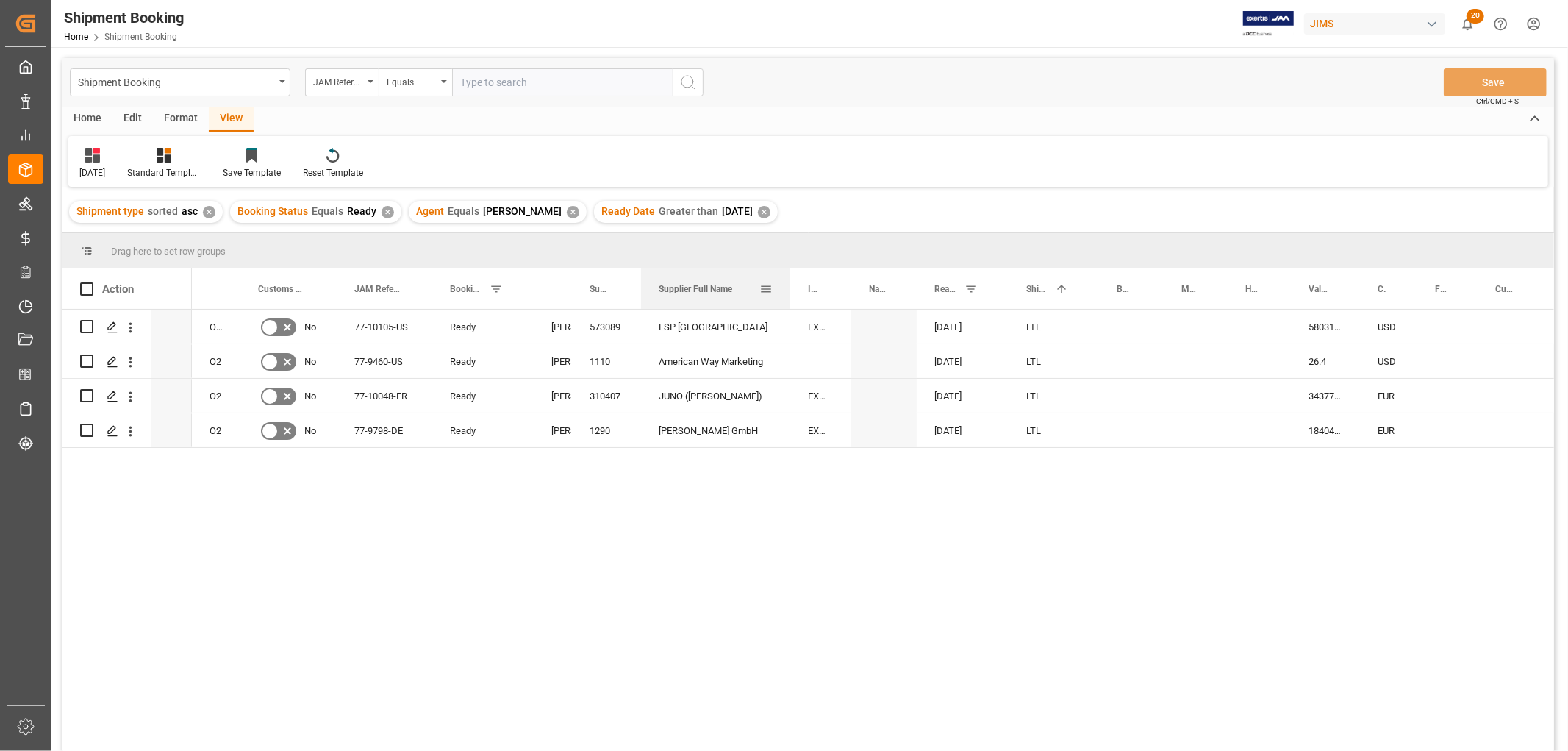
drag, startPoint x: 703, startPoint y: 285, endPoint x: 789, endPoint y: 305, distance: 88.3
click at [789, 305] on div at bounding box center [791, 289] width 6 height 41
